Goal: Check status: Check status

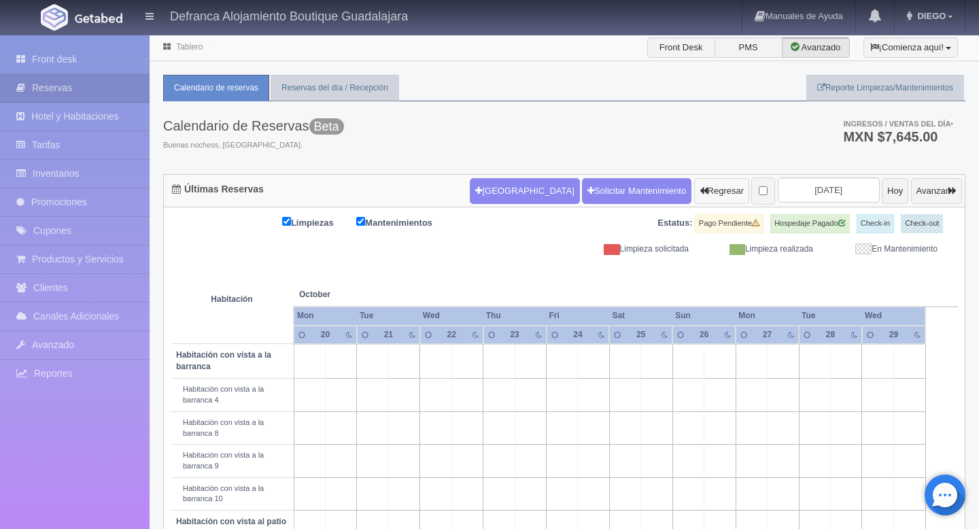
click at [694, 192] on button "Regresar" at bounding box center [721, 191] width 55 height 26
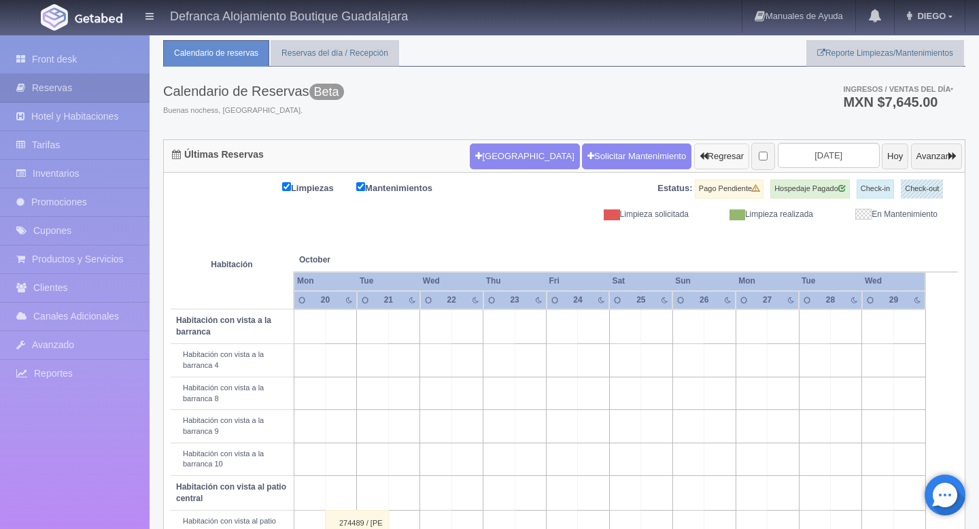
scroll to position [38, 0]
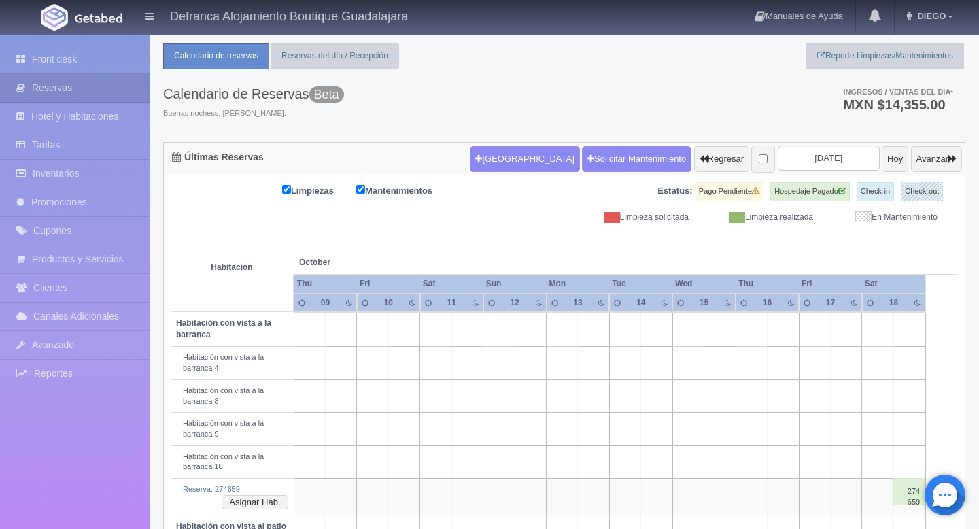
scroll to position [29, 0]
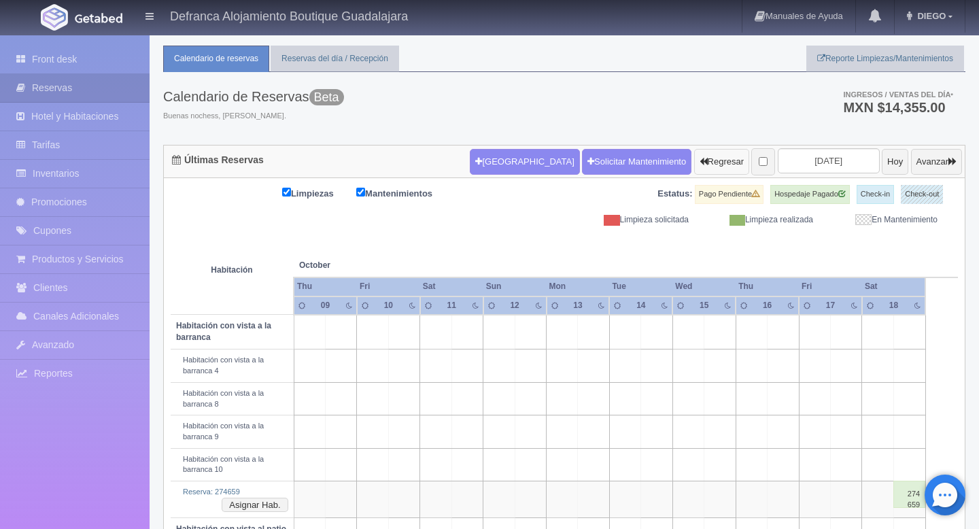
click at [694, 161] on button "Regresar" at bounding box center [721, 162] width 55 height 26
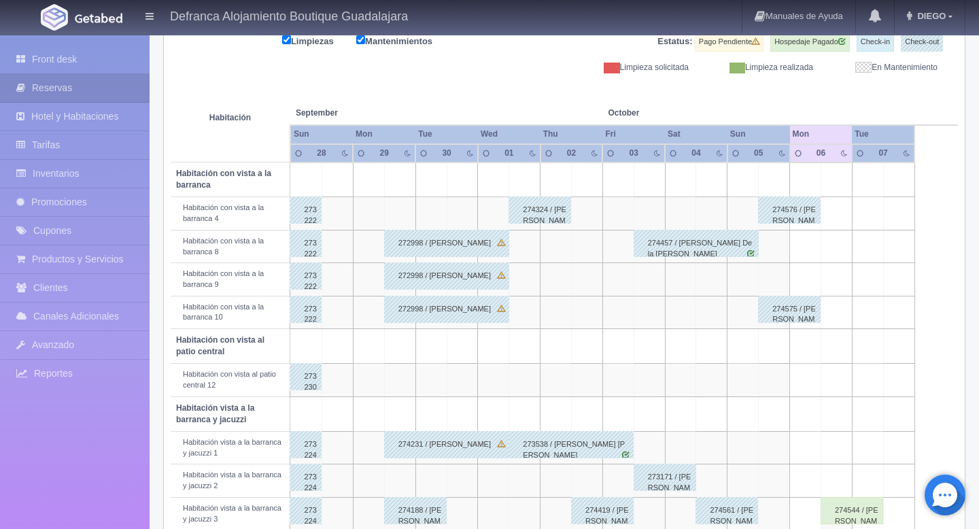
scroll to position [177, 0]
